Goal: Information Seeking & Learning: Learn about a topic

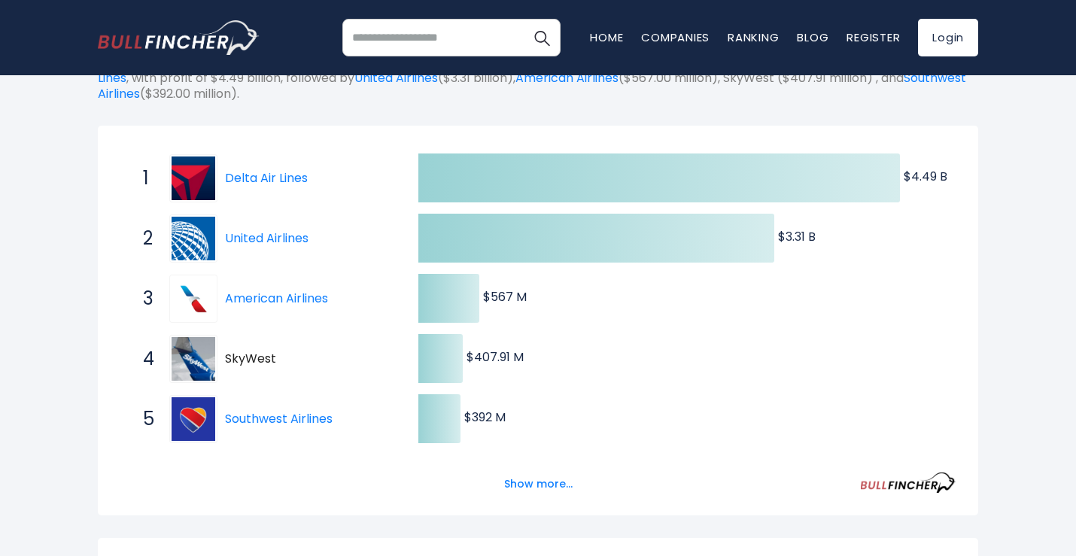
scroll to position [301, 0]
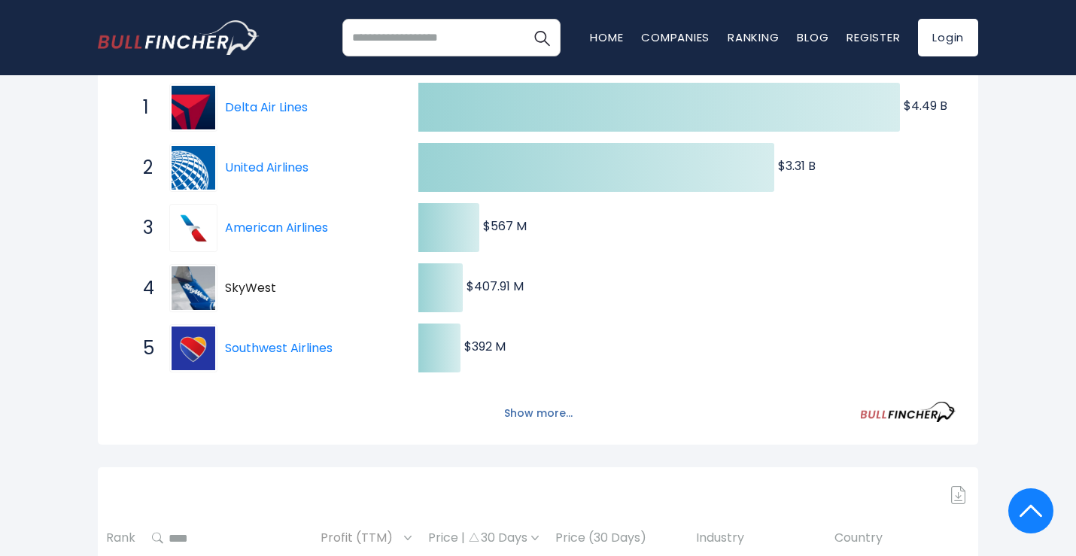
click at [548, 416] on button "Show more..." at bounding box center [538, 413] width 87 height 25
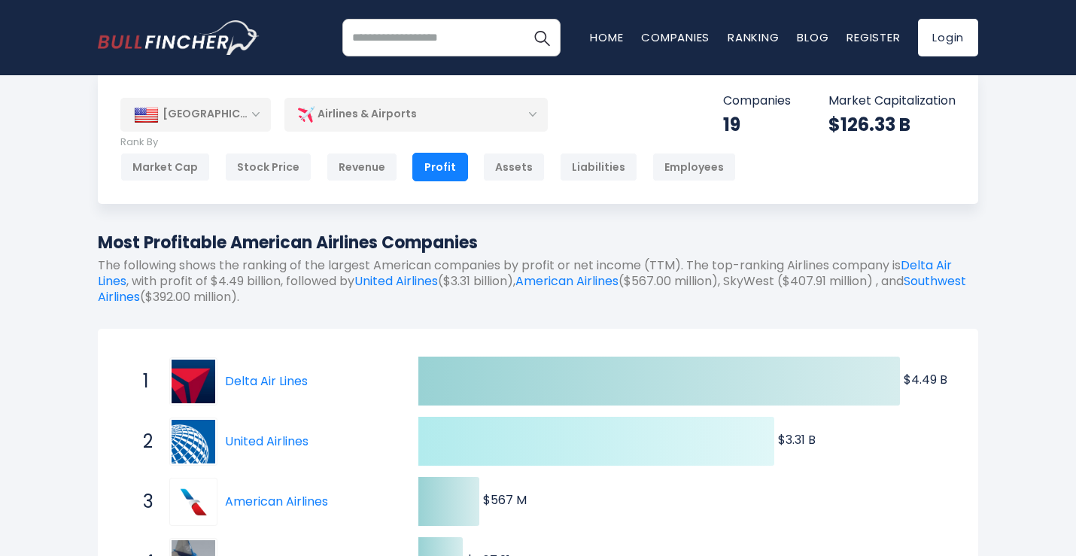
scroll to position [0, 0]
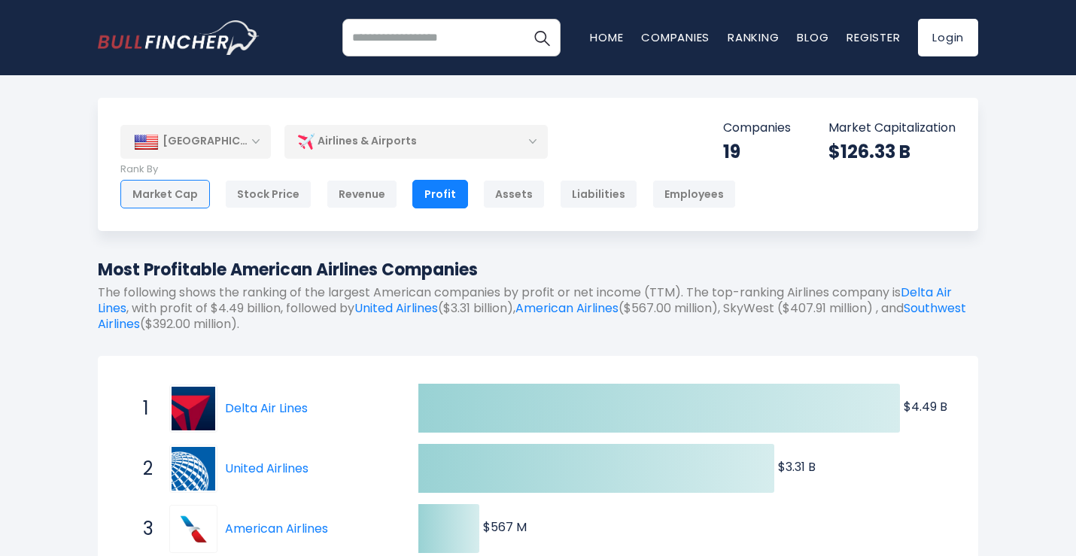
click at [153, 184] on div "Market Cap" at bounding box center [165, 194] width 90 height 29
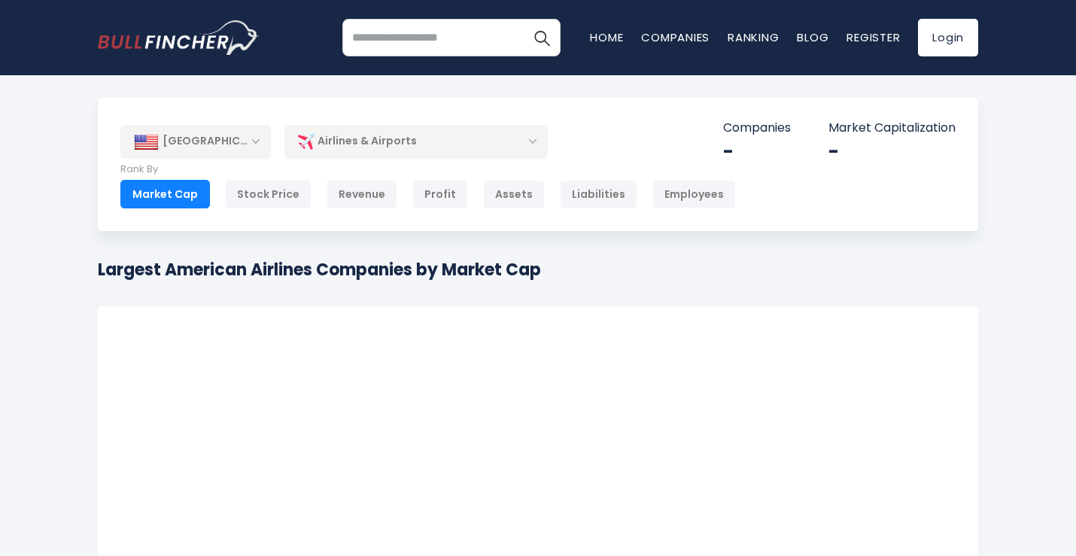
click at [269, 193] on div "Stock Price" at bounding box center [268, 194] width 87 height 29
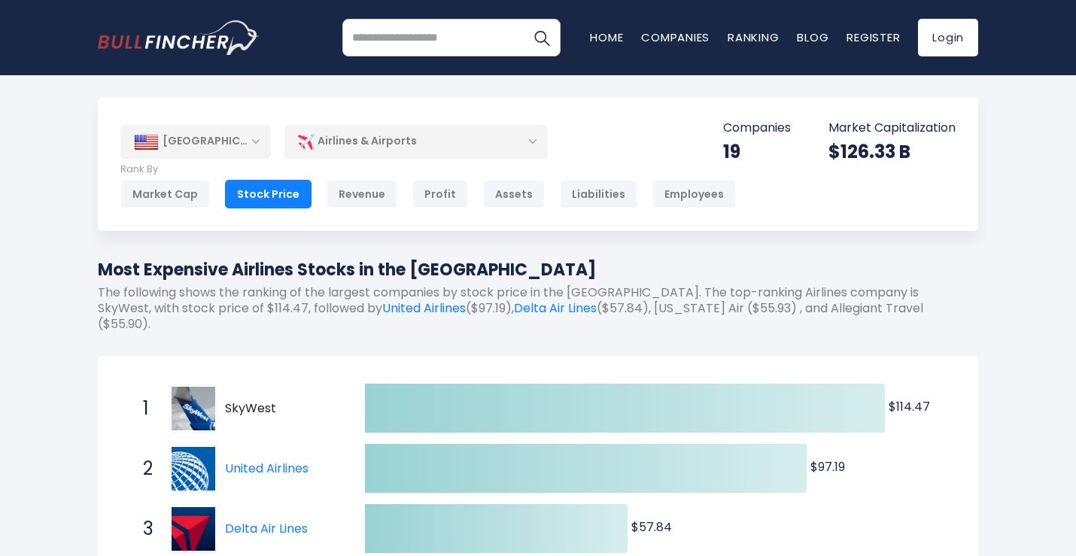
scroll to position [75, 0]
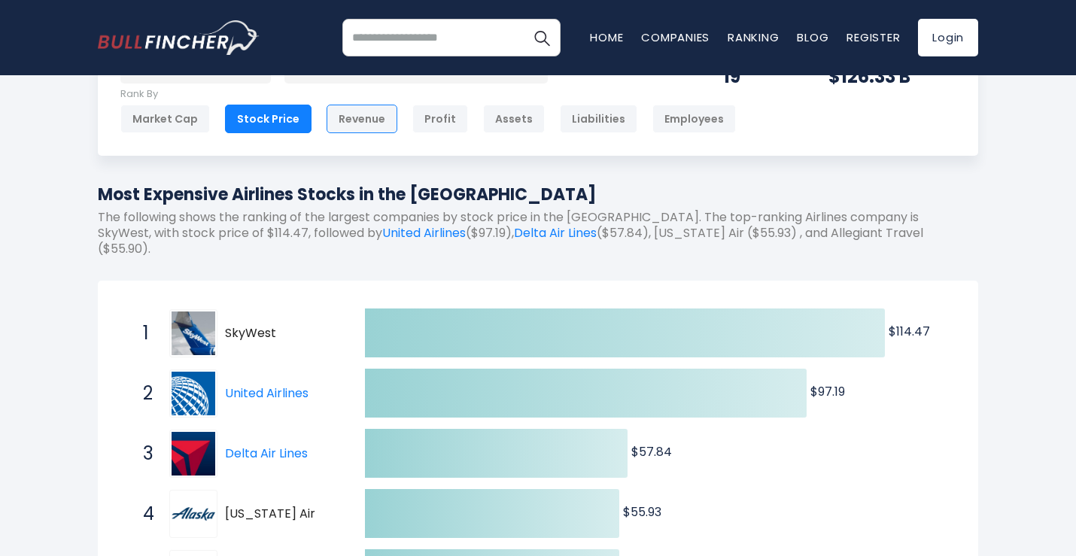
click at [345, 106] on div "Revenue" at bounding box center [361, 119] width 71 height 29
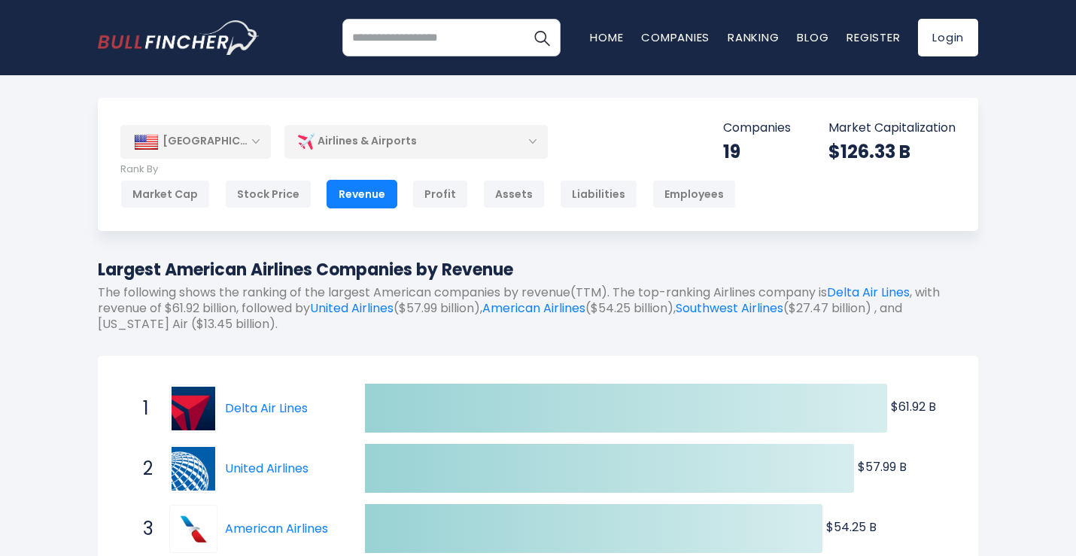
scroll to position [75, 0]
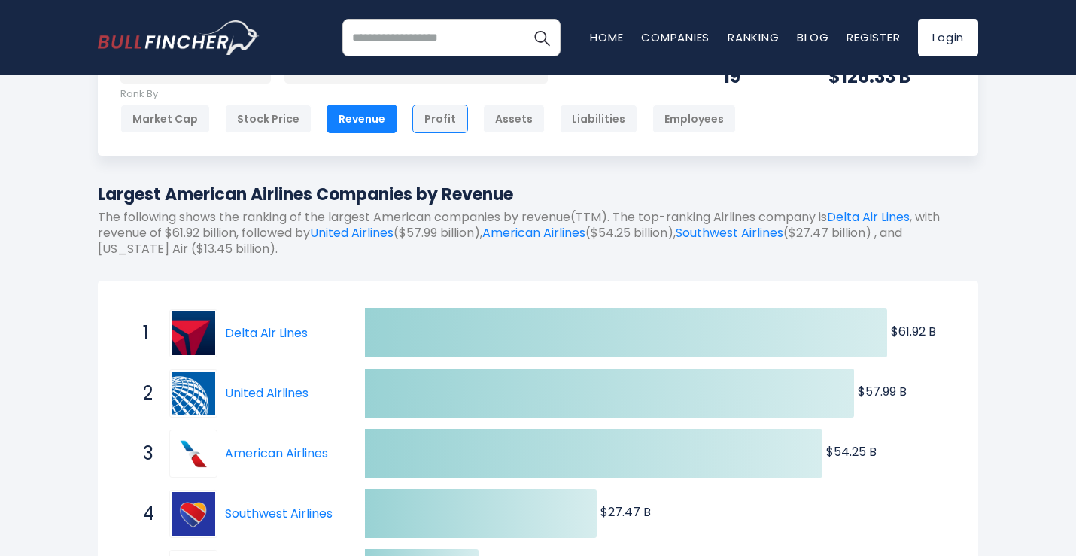
click at [433, 119] on div "Profit" at bounding box center [440, 119] width 56 height 29
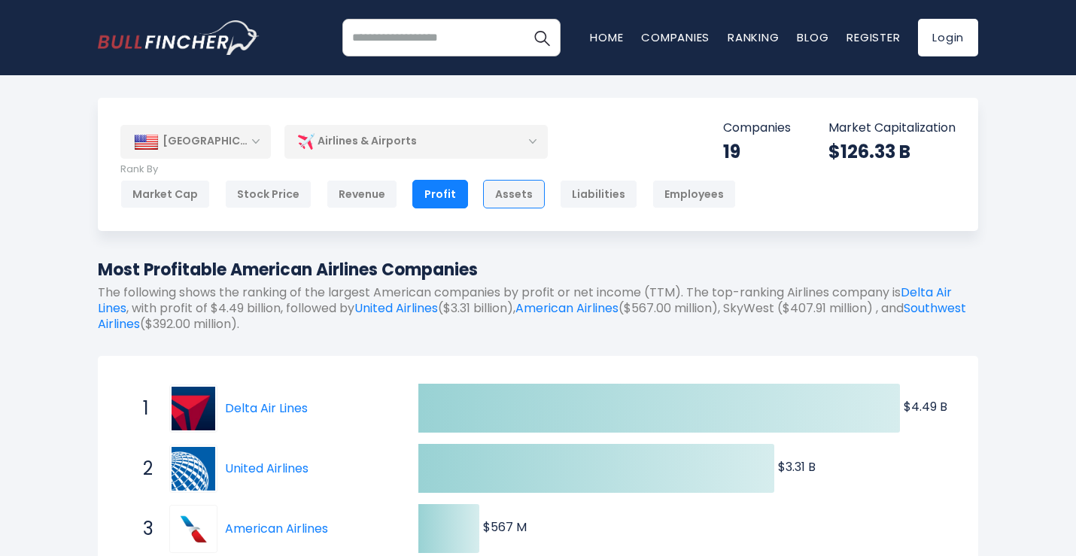
click at [506, 189] on div "Assets" at bounding box center [514, 194] width 62 height 29
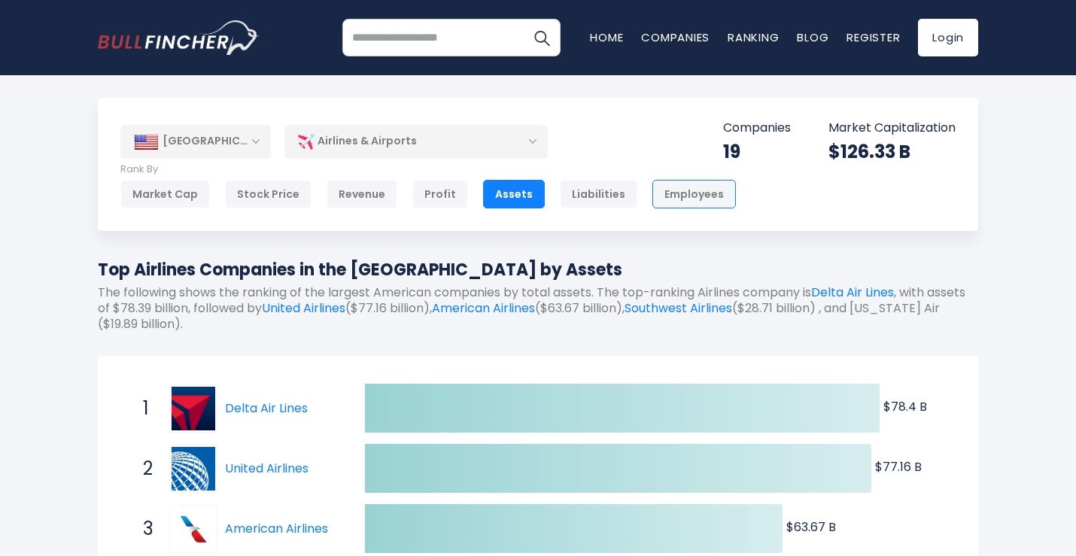
click at [689, 190] on div "Employees" at bounding box center [694, 194] width 84 height 29
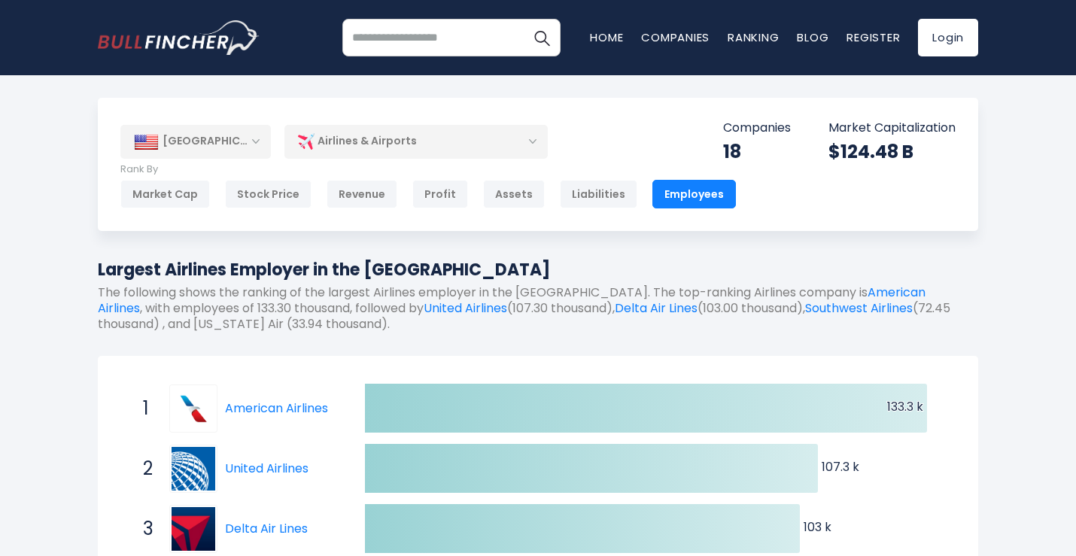
click at [726, 152] on div "18" at bounding box center [757, 151] width 68 height 23
click at [870, 154] on div "$124.48 B" at bounding box center [891, 151] width 127 height 23
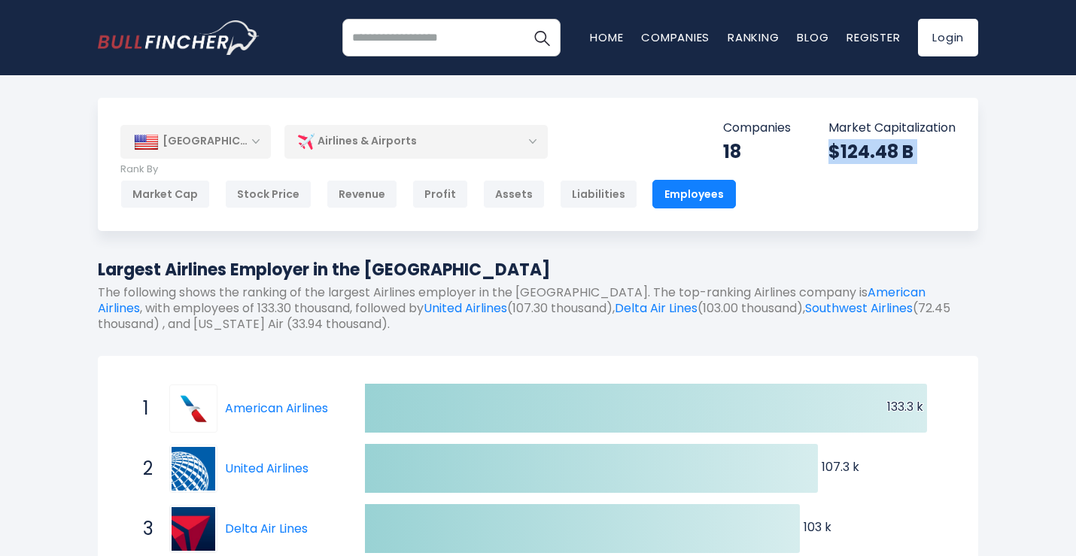
click at [870, 154] on div "$124.48 B" at bounding box center [891, 151] width 127 height 23
click at [869, 181] on div "[GEOGRAPHIC_DATA] Entire World 30,373 [GEOGRAPHIC_DATA] [GEOGRAPHIC_DATA] 3,966…" at bounding box center [538, 164] width 880 height 133
